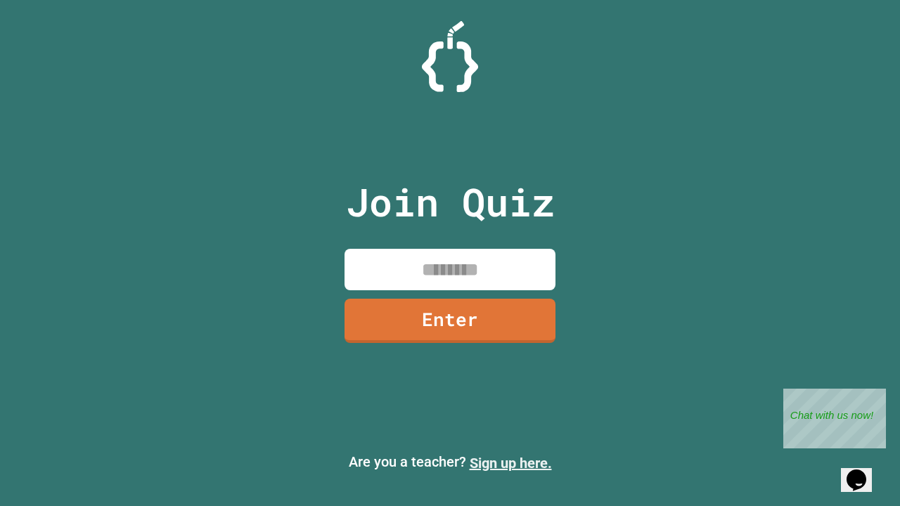
click at [510, 463] on link "Sign up here." at bounding box center [511, 463] width 82 height 17
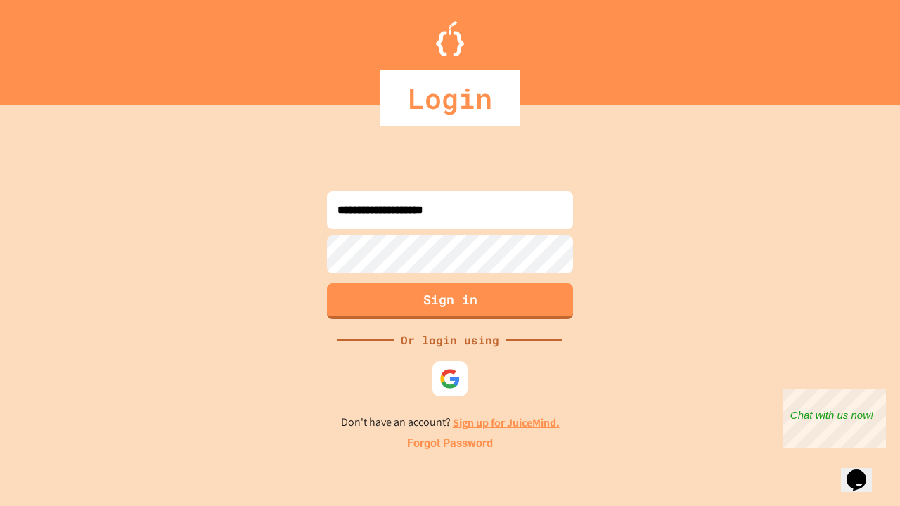
type input "**********"
